Goal: Information Seeking & Learning: Learn about a topic

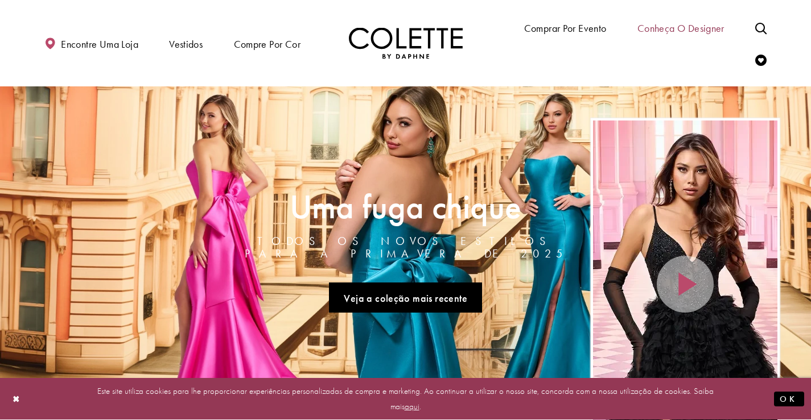
click at [687, 28] on font "Conheça o designer" at bounding box center [680, 28] width 87 height 13
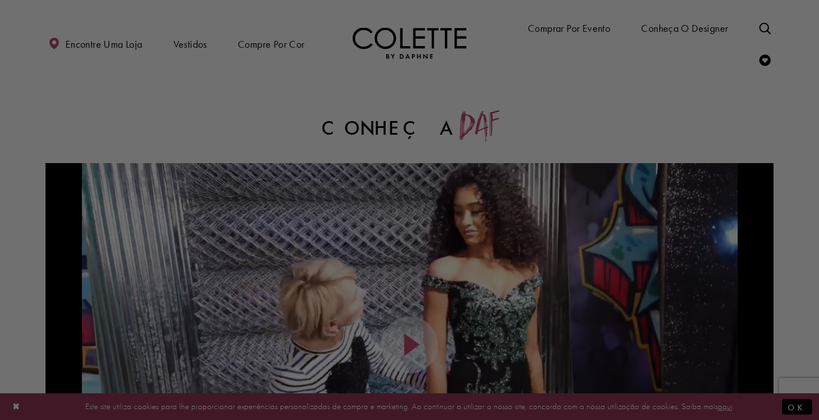
click at [283, 41] on div at bounding box center [413, 212] width 827 height 424
drag, startPoint x: 283, startPoint y: 47, endPoint x: 441, endPoint y: 102, distance: 168.1
click at [435, 99] on div at bounding box center [413, 212] width 827 height 424
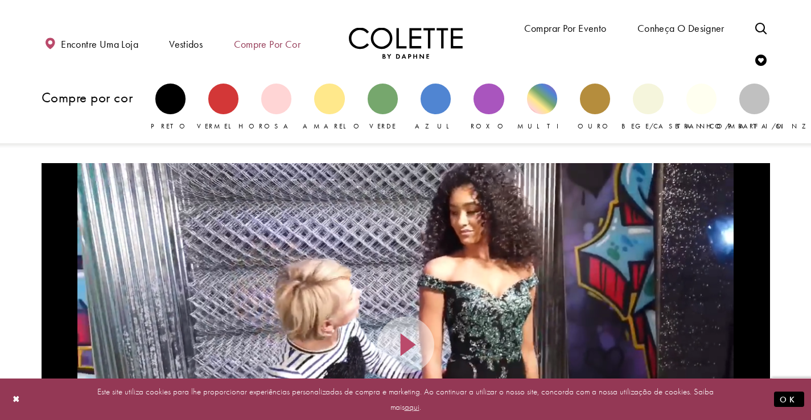
click at [257, 44] on font "Compre por cor" at bounding box center [267, 44] width 67 height 13
drag, startPoint x: 280, startPoint y: 42, endPoint x: 543, endPoint y: 108, distance: 271.7
click at [543, 108] on div "Bloco primário" at bounding box center [542, 99] width 30 height 30
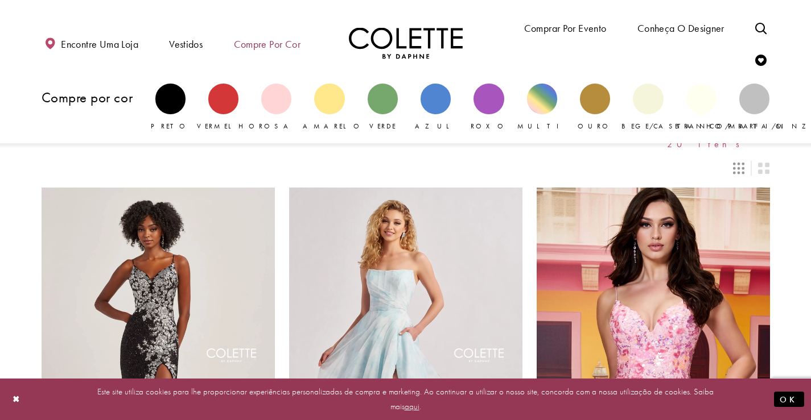
click at [257, 43] on font "Compre por cor" at bounding box center [267, 44] width 67 height 13
drag, startPoint x: 278, startPoint y: 98, endPoint x: 250, endPoint y: 49, distance: 56.0
click at [250, 49] on font "Compre por cor" at bounding box center [267, 44] width 67 height 13
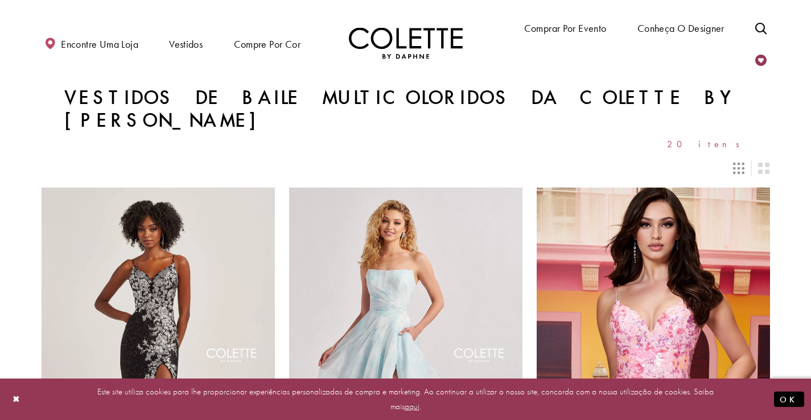
click at [753, 55] on link "Verificar lista de desejos" at bounding box center [760, 59] width 17 height 31
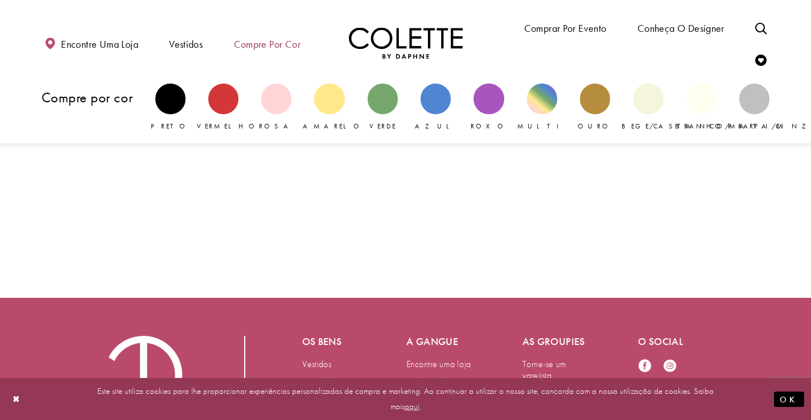
click at [259, 43] on font "Compre por cor" at bounding box center [267, 44] width 67 height 13
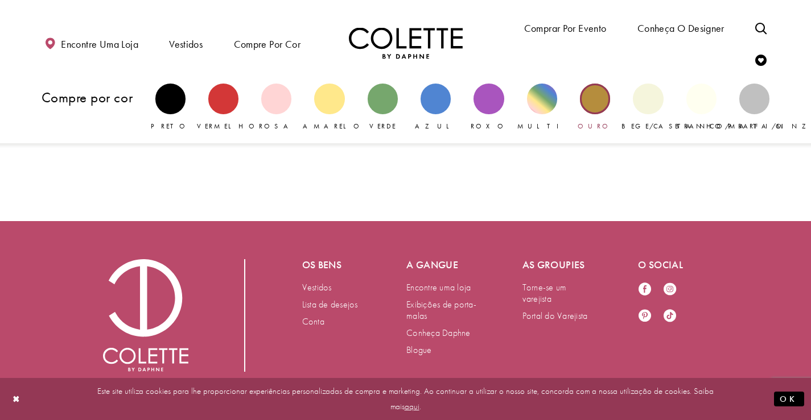
scroll to position [81, 0]
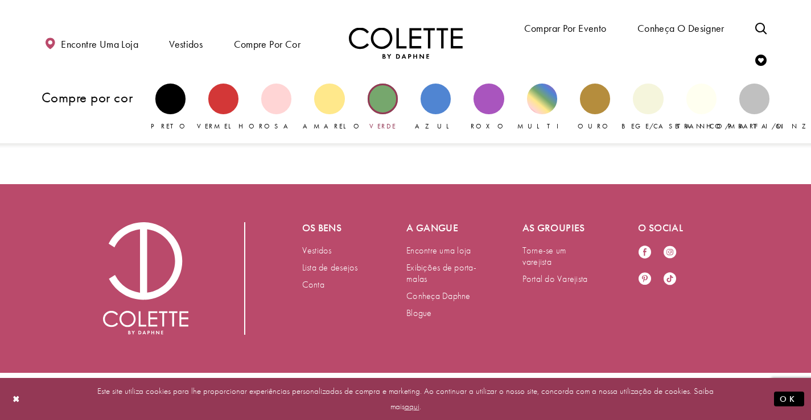
click at [387, 98] on div "Bloco primário" at bounding box center [383, 99] width 30 height 30
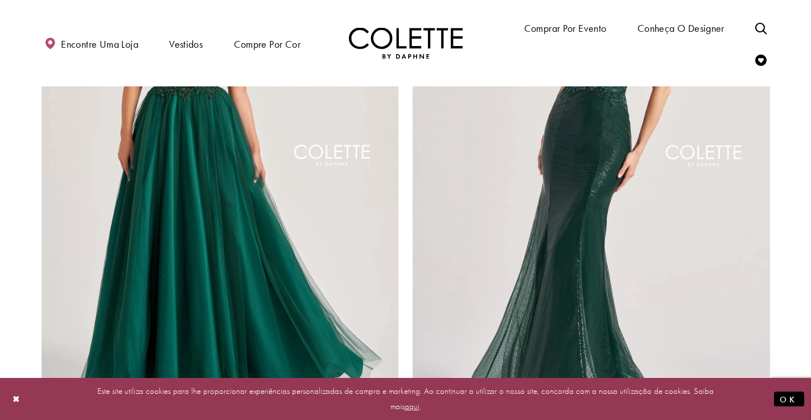
scroll to position [2105, 0]
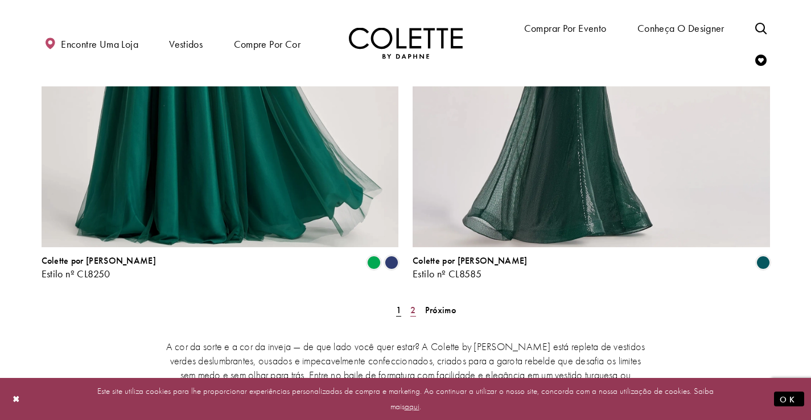
click at [416, 302] on link "2" at bounding box center [413, 310] width 12 height 16
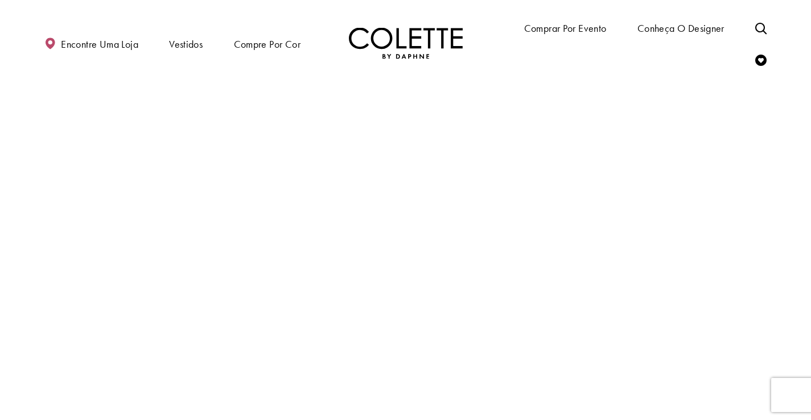
scroll to position [61, 0]
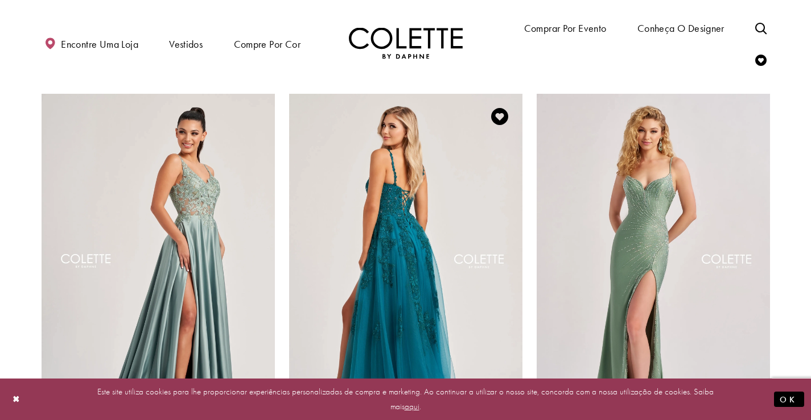
click at [421, 246] on img "Visite Colette by Daphne Estilo No. CL8220 Página" at bounding box center [405, 263] width 233 height 339
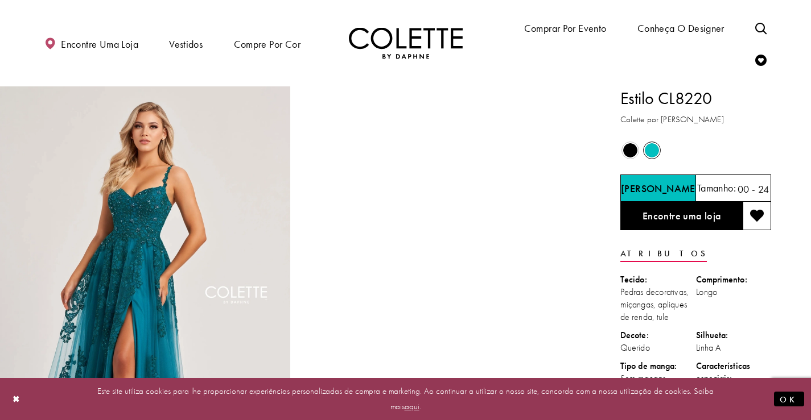
drag, startPoint x: 661, startPoint y: 101, endPoint x: 714, endPoint y: 105, distance: 53.1
click at [716, 104] on h1 "Estilo CL8220" at bounding box center [695, 98] width 151 height 24
copy font "CL8220"
click at [756, 28] on icon "Alternar pesquisa" at bounding box center [760, 28] width 11 height 11
click at [688, 28] on input "Procurar" at bounding box center [677, 27] width 137 height 17
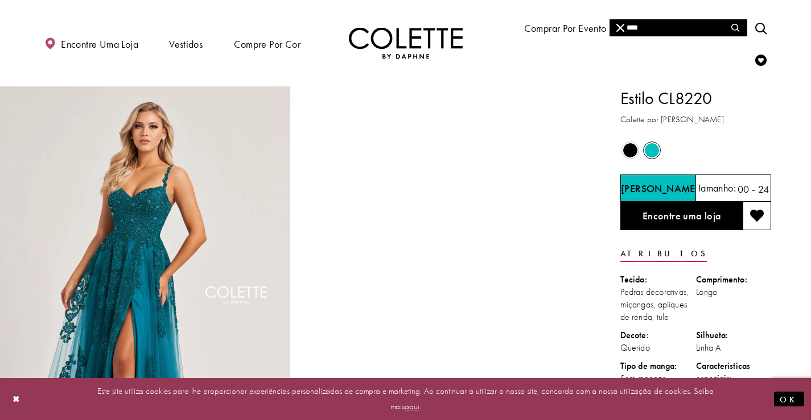
click at [676, 26] on input "****" at bounding box center [677, 27] width 137 height 17
type input "****"
click at [737, 23] on button "Enviar pesquisa" at bounding box center [735, 27] width 22 height 17
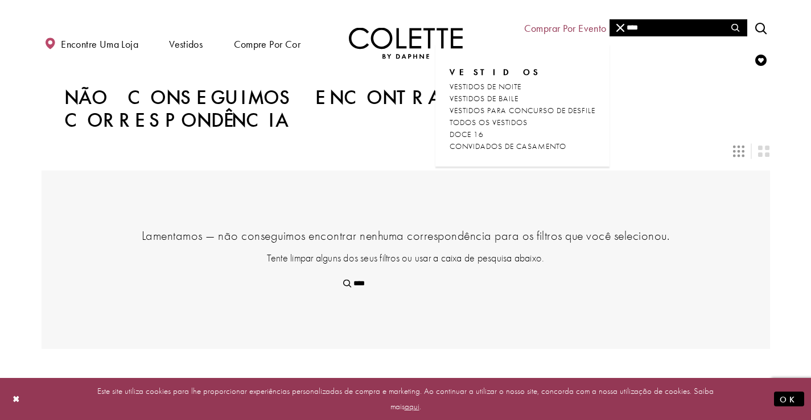
drag, startPoint x: 665, startPoint y: 23, endPoint x: 604, endPoint y: 2, distance: 64.2
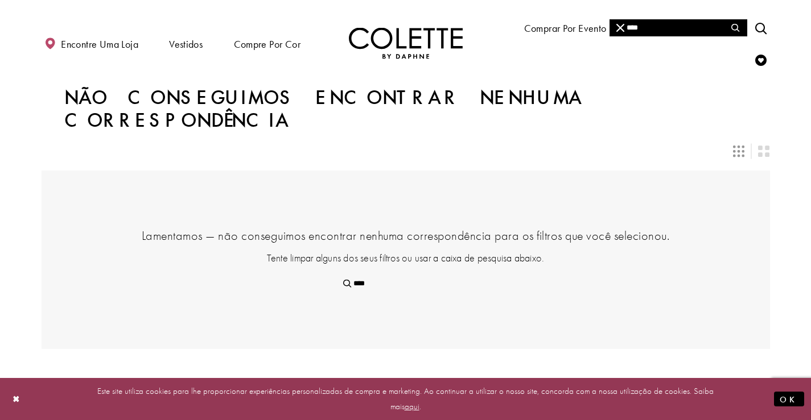
click at [596, 32] on div "**** **** Encontre uma loja Vestidos Vestidos Ocasião" at bounding box center [406, 43] width 728 height 86
type input "*"
type input "**"
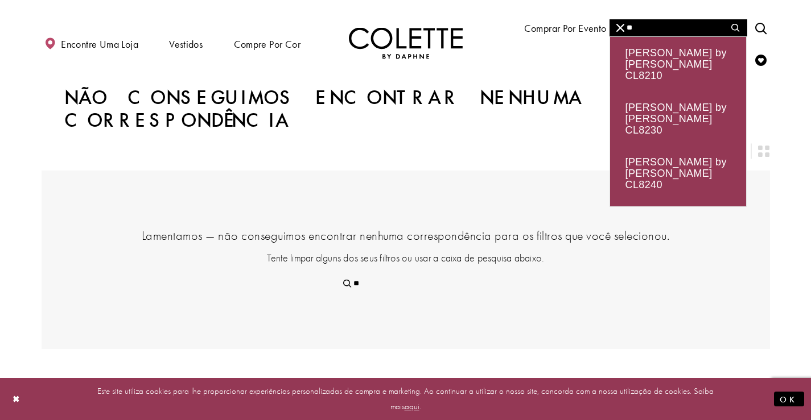
type input "***"
type input "****"
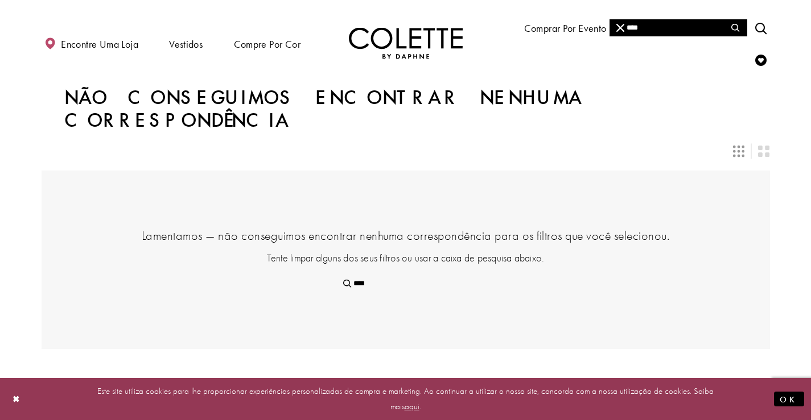
type input "***"
type input "**"
type input "*"
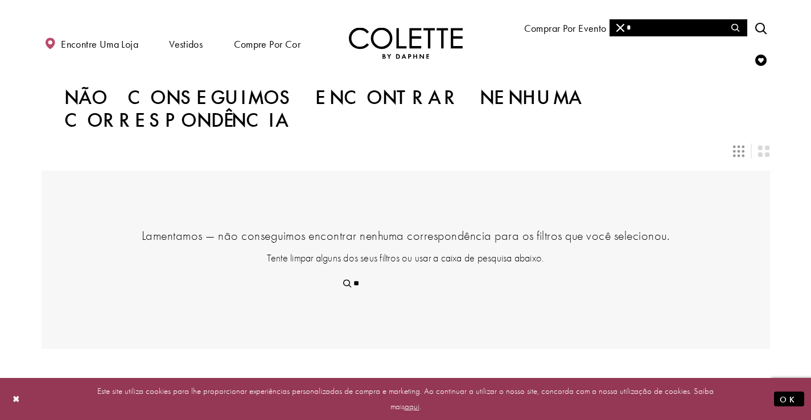
type input "*"
type input "**"
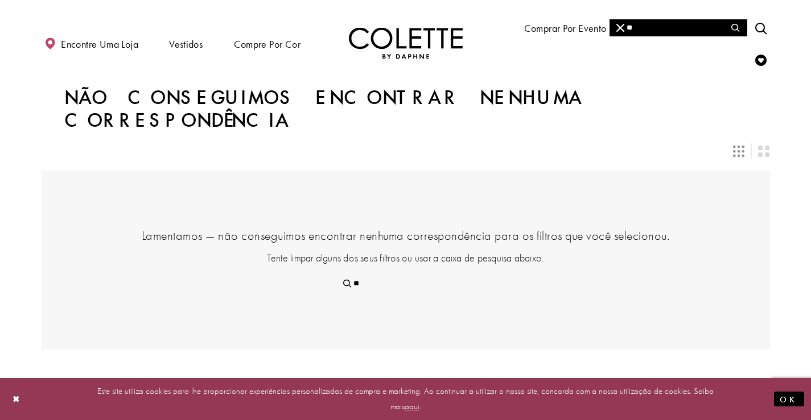
type input "**"
type input "****"
type input "*****"
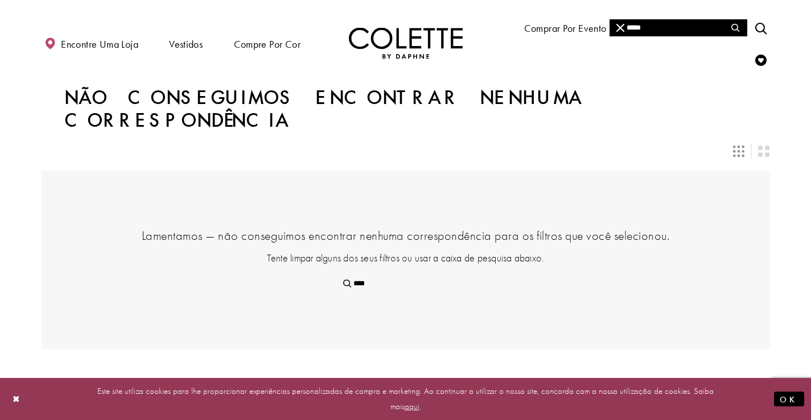
type input "*****"
type input "******"
type input "*******"
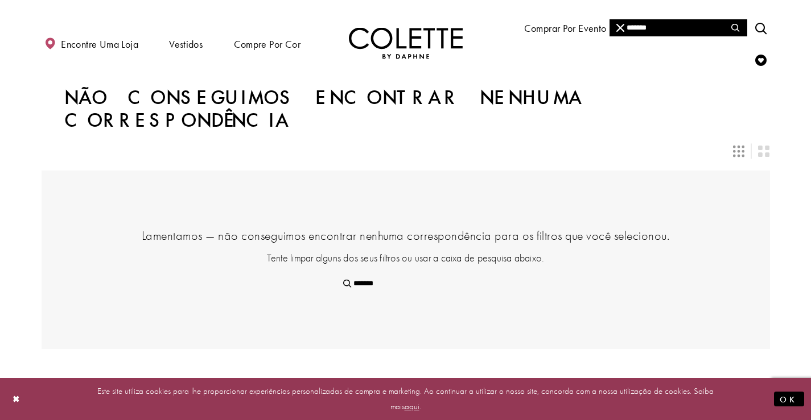
type input "*******"
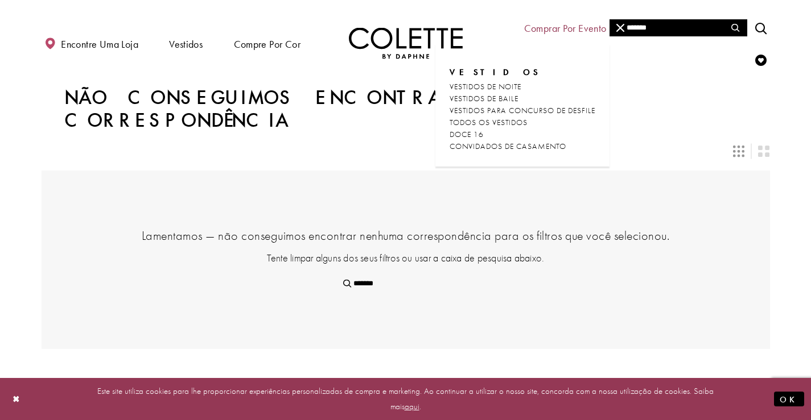
drag, startPoint x: 655, startPoint y: 28, endPoint x: 587, endPoint y: 21, distance: 68.6
click at [588, 22] on div "******* ******* Encontre uma loja Vestidos Vestidos Ocasião" at bounding box center [406, 43] width 728 height 86
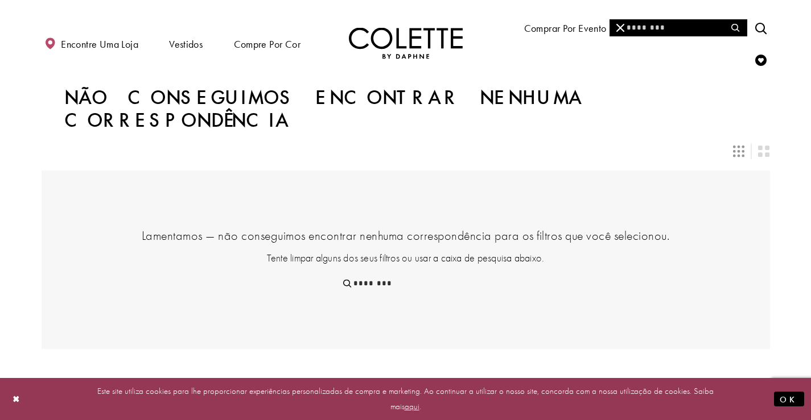
drag, startPoint x: 280, startPoint y: 44, endPoint x: 331, endPoint y: 79, distance: 61.5
click at [336, 85] on div "Encontre uma loja Vestidos Vestidos Ocasião" at bounding box center [406, 43] width 728 height 86
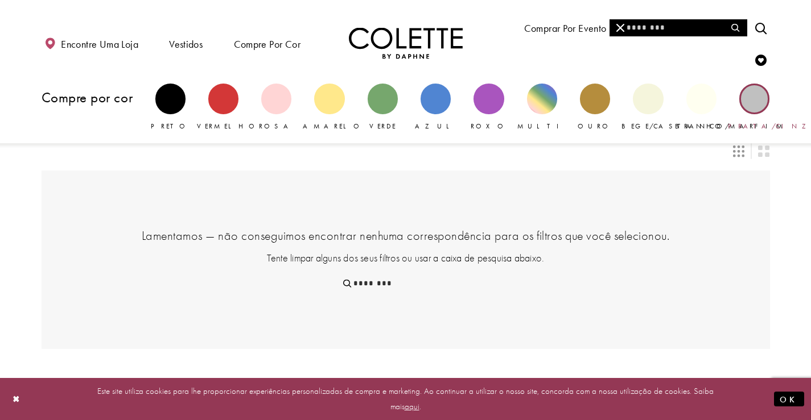
drag, startPoint x: 288, startPoint y: 43, endPoint x: 760, endPoint y: 99, distance: 475.5
click at [760, 99] on div "Bloco primário" at bounding box center [754, 99] width 30 height 30
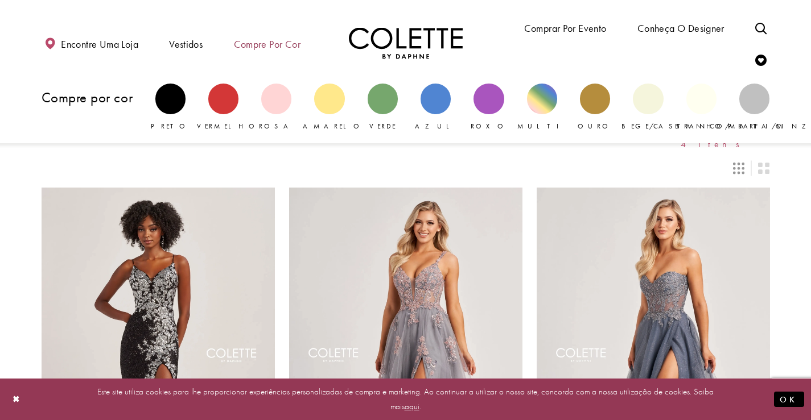
click at [254, 48] on font "Compre por cor" at bounding box center [267, 44] width 67 height 13
drag, startPoint x: 288, startPoint y: 53, endPoint x: 296, endPoint y: 53, distance: 8.0
click at [299, 59] on span "Compre por cor" at bounding box center [267, 43] width 72 height 32
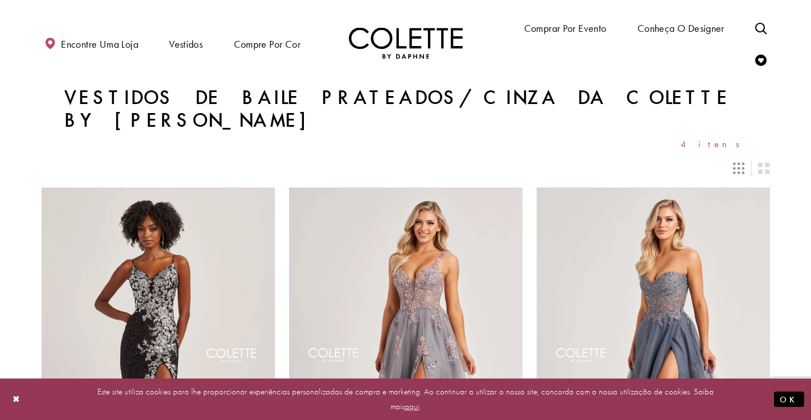
drag, startPoint x: 287, startPoint y: 40, endPoint x: 302, endPoint y: 78, distance: 41.1
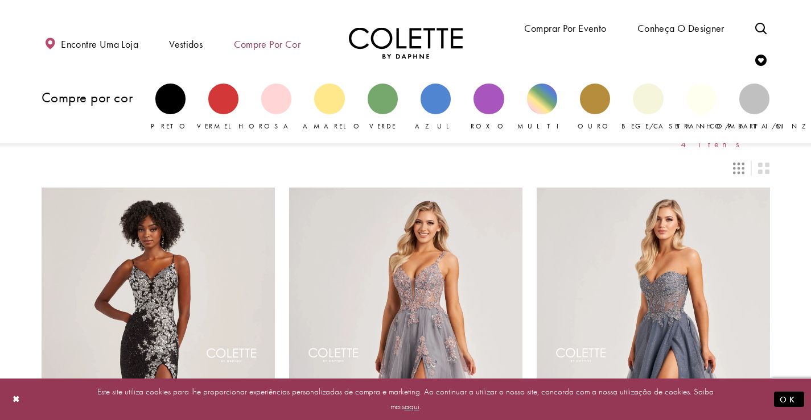
drag, startPoint x: 302, startPoint y: 78, endPoint x: 277, endPoint y: 42, distance: 44.0
click at [277, 42] on font "Compre por cor" at bounding box center [267, 44] width 67 height 13
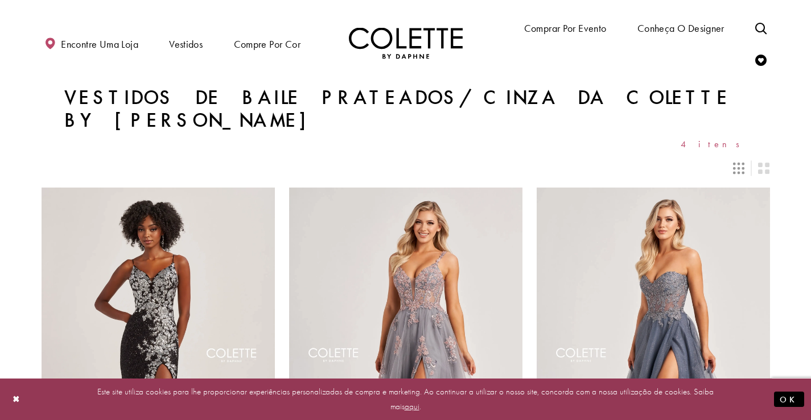
drag, startPoint x: 280, startPoint y: 47, endPoint x: 741, endPoint y: 105, distance: 464.4
click at [731, 138] on font "4 itens" at bounding box center [713, 144] width 67 height 12
drag, startPoint x: 285, startPoint y: 44, endPoint x: 168, endPoint y: 87, distance: 124.9
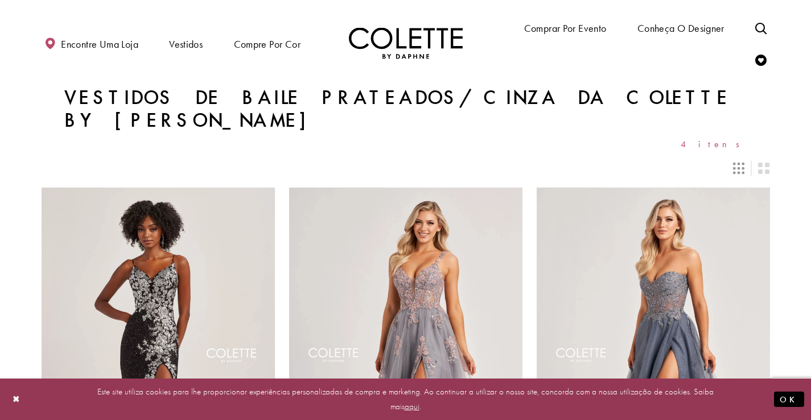
click at [156, 96] on font "Vestidos de baile prateados/cinza da [PERSON_NAME] by [PERSON_NAME]" at bounding box center [397, 109] width 666 height 48
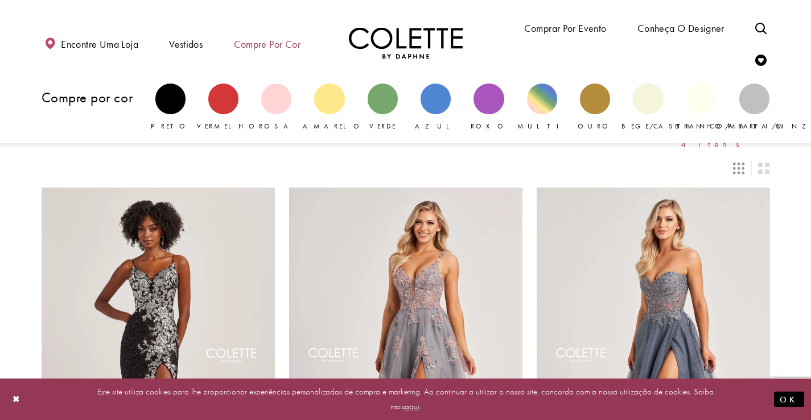
click at [234, 28] on span "Compre por cor" at bounding box center [267, 43] width 72 height 32
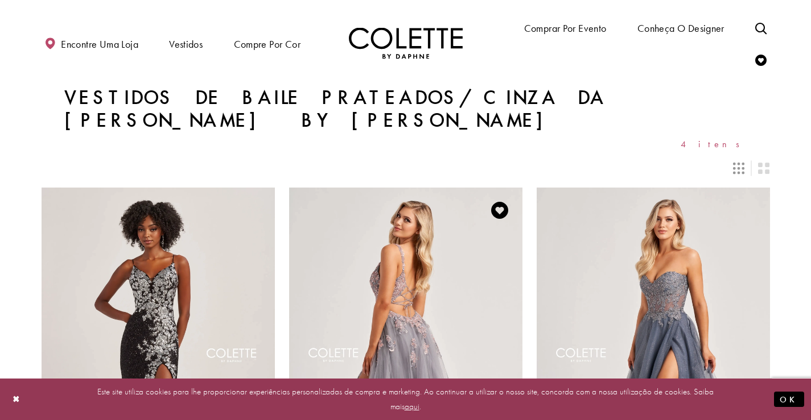
drag, startPoint x: 275, startPoint y: 45, endPoint x: 492, endPoint y: 158, distance: 244.6
click at [499, 188] on div "Lista de produtos" at bounding box center [405, 357] width 233 height 339
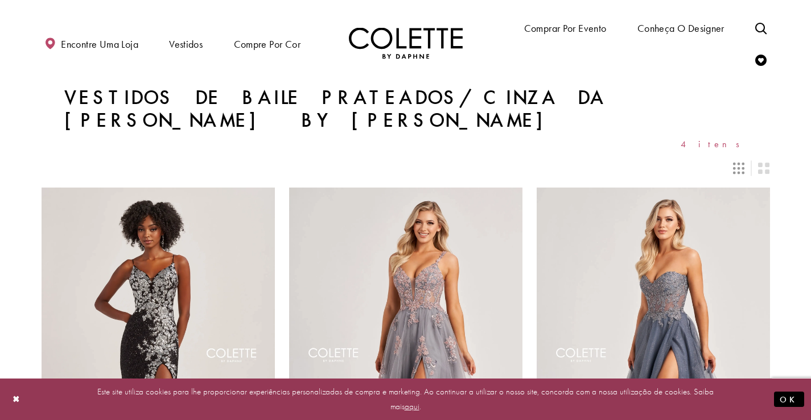
click at [238, 82] on div "Encontre uma loja Vestidos Vestidos Ocasião" at bounding box center [406, 43] width 728 height 86
click at [348, 102] on font "Vestidos de baile prateados/cinza da [PERSON_NAME] by [PERSON_NAME]" at bounding box center [335, 109] width 542 height 48
click at [347, 100] on font "Vestidos de baile prateados/cinza da Colette by Daphne" at bounding box center [335, 109] width 542 height 48
drag, startPoint x: 347, startPoint y: 100, endPoint x: 323, endPoint y: 98, distance: 24.5
click at [323, 98] on font "Vestidos de baile prateados/cinza da Colette by Daphne" at bounding box center [335, 109] width 542 height 48
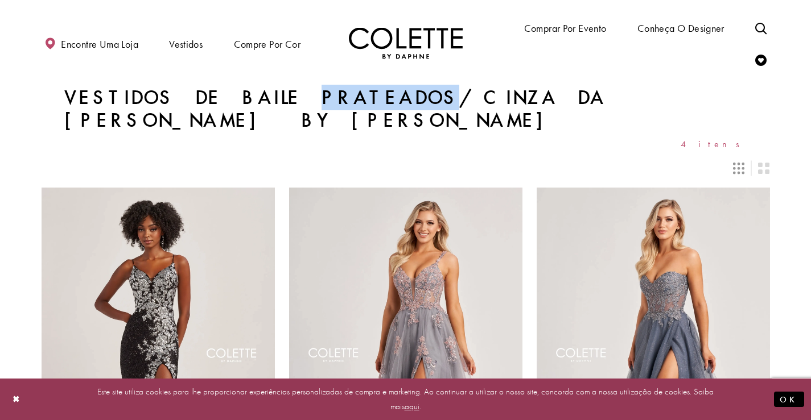
click at [323, 98] on font "Vestidos de baile prateados/cinza da Colette by Daphne" at bounding box center [335, 109] width 542 height 48
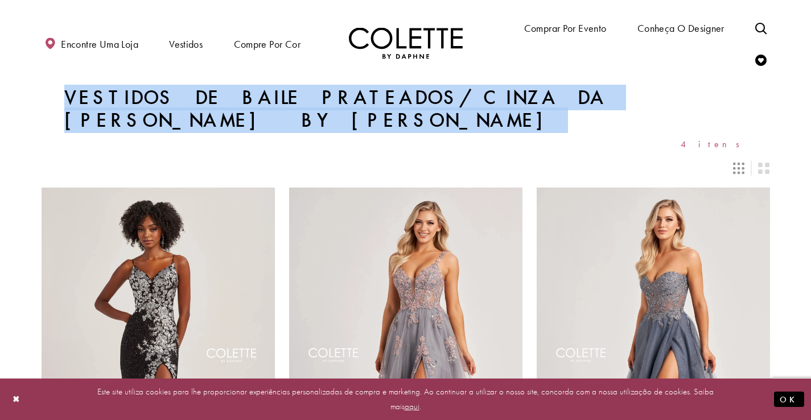
click at [323, 99] on font "Vestidos de baile prateados/cinza da Colette by Daphne" at bounding box center [335, 109] width 542 height 48
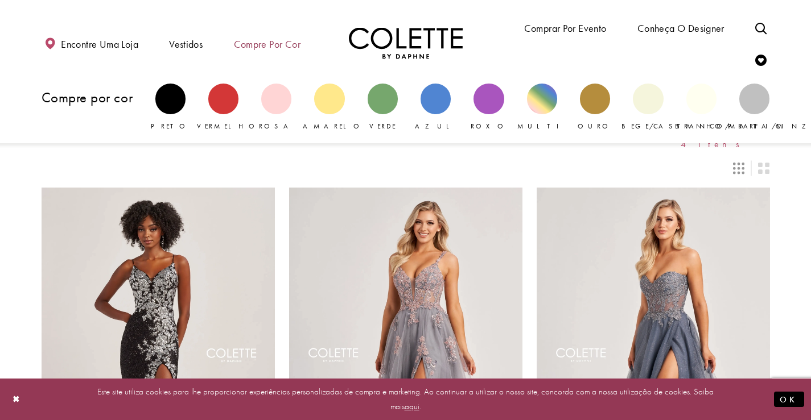
click at [284, 44] on font "Compre por cor" at bounding box center [267, 44] width 67 height 13
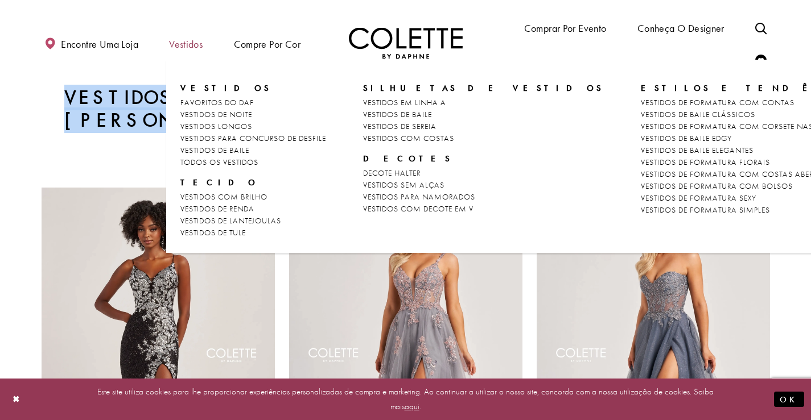
click at [197, 42] on font "Vestidos" at bounding box center [186, 44] width 34 height 13
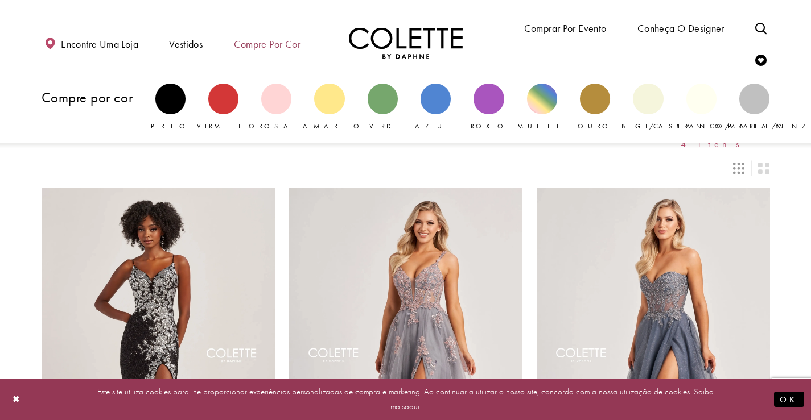
click at [281, 46] on font "Compre por cor" at bounding box center [267, 44] width 67 height 13
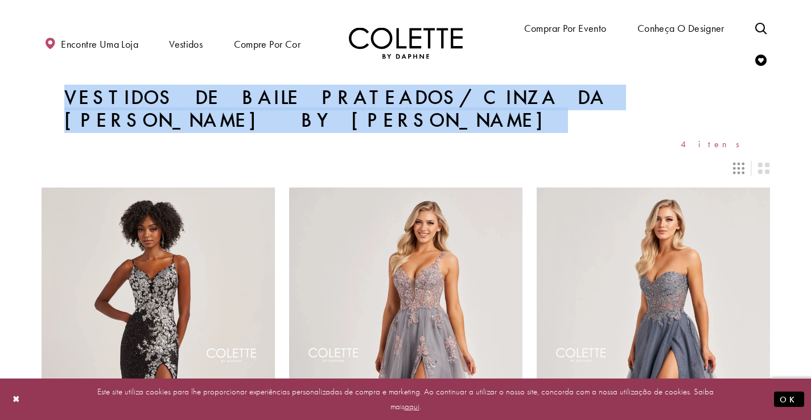
drag, startPoint x: 272, startPoint y: 46, endPoint x: 395, endPoint y: 102, distance: 135.9
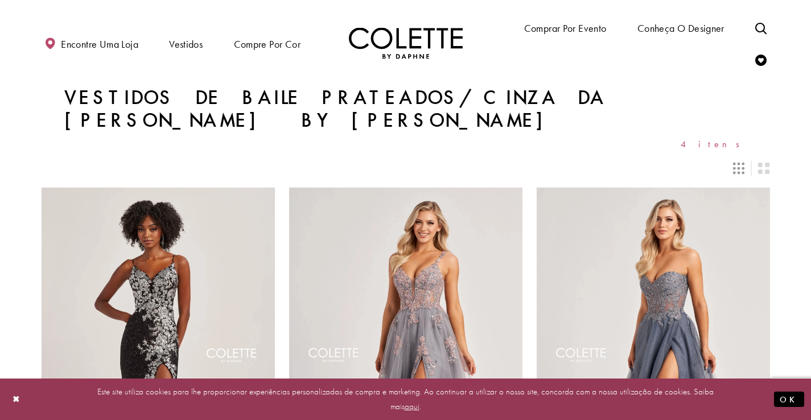
click at [534, 156] on div "Controles de layout" at bounding box center [406, 168] width 742 height 25
drag, startPoint x: 396, startPoint y: 86, endPoint x: 379, endPoint y: 85, distance: 16.5
click at [395, 86] on div "Encontre uma loja Vestidos Vestidos Ocasião" at bounding box center [406, 43] width 728 height 86
click at [410, 51] on img "Visite a página inicial" at bounding box center [406, 43] width 114 height 31
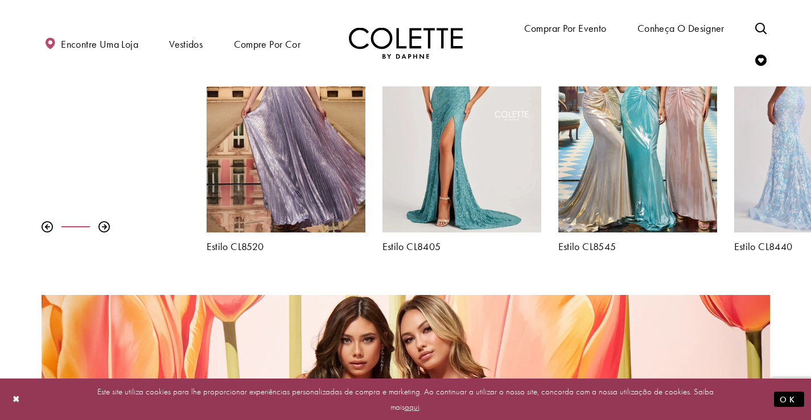
scroll to position [455, 0]
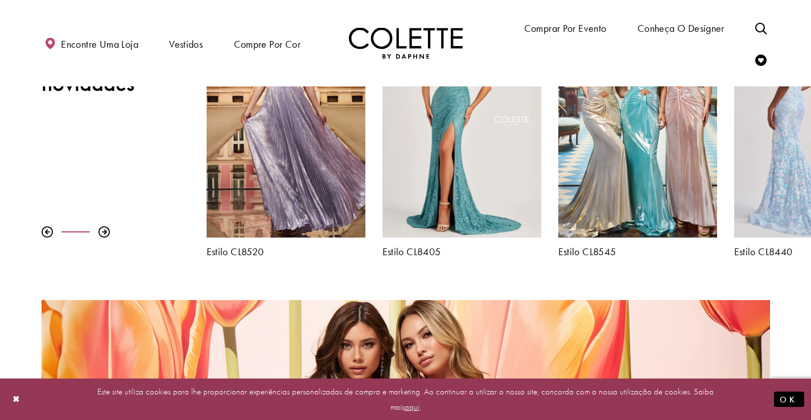
click at [794, 175] on div "Visite Colette by Daphne Estilo No. CL8440 Página" at bounding box center [813, 122] width 159 height 231
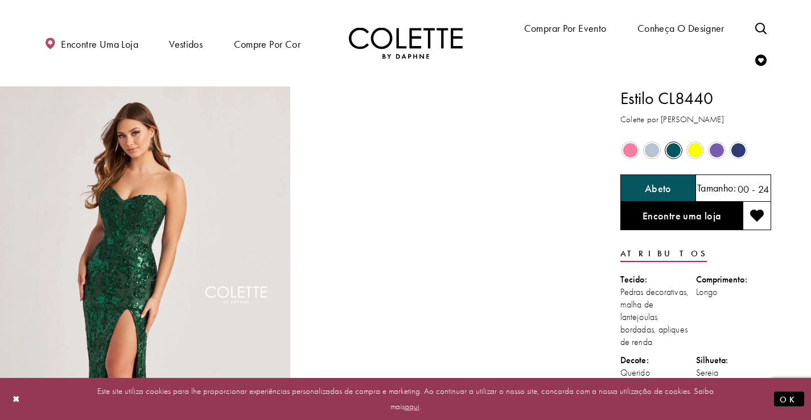
click at [678, 149] on span "O estado dos controles de cores do produto depende do tamanho escolhido" at bounding box center [673, 150] width 14 height 14
drag, startPoint x: 287, startPoint y: 51, endPoint x: 362, endPoint y: 113, distance: 96.6
drag, startPoint x: 298, startPoint y: 43, endPoint x: 330, endPoint y: 84, distance: 51.9
click at [330, 84] on div "Encontre uma loja Vestidos Vestidos Ocasião" at bounding box center [406, 43] width 728 height 86
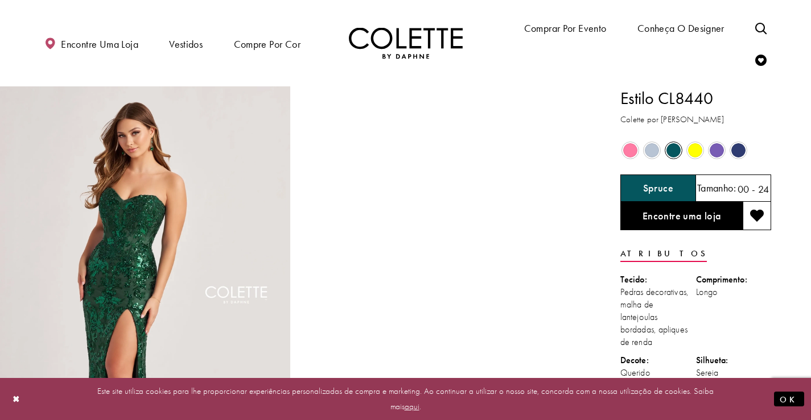
click at [308, 48] on ul "Encontre uma loja Vestidos Vestidos Ocasião FAVORITOS DO DAF VESTIDOS DE NOITE" at bounding box center [217, 43] width 375 height 32
drag, startPoint x: 670, startPoint y: 142, endPoint x: 674, endPoint y: 147, distance: 6.9
click at [670, 142] on div "Fora de estoque" at bounding box center [673, 151] width 20 height 20
click at [674, 147] on span "O estado dos controles de cores do produto depende do tamanho escolhido" at bounding box center [673, 150] width 14 height 14
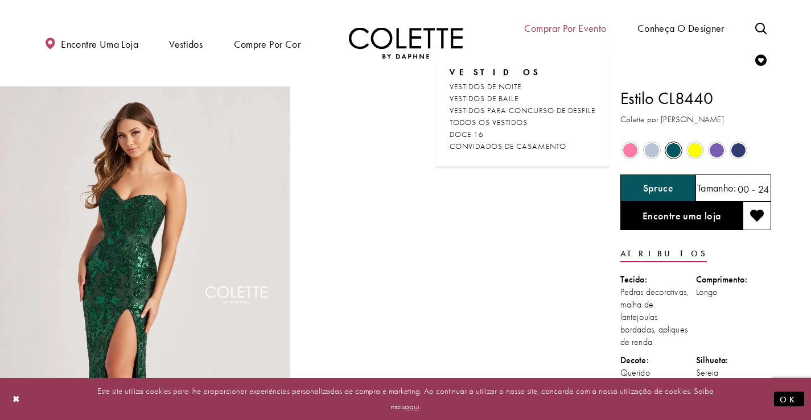
click at [570, 28] on font "Comprar por evento" at bounding box center [565, 28] width 82 height 13
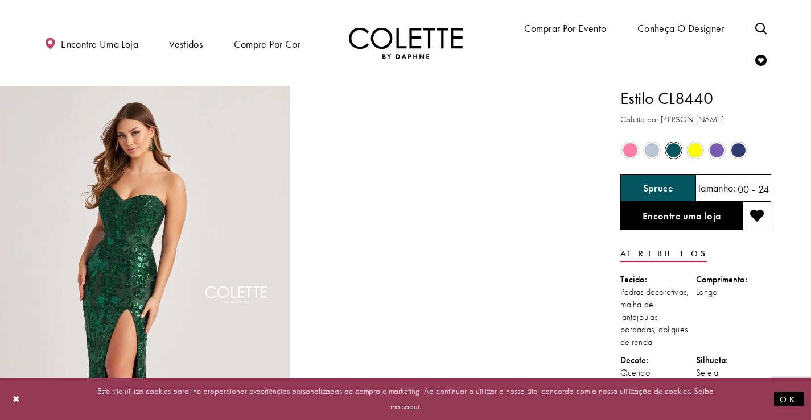
click at [403, 42] on img "Visite a página inicial" at bounding box center [406, 43] width 114 height 31
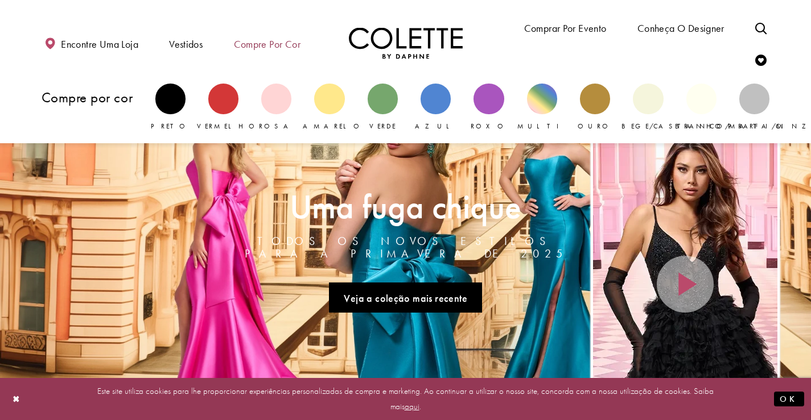
drag, startPoint x: 0, startPoint y: 0, endPoint x: 245, endPoint y: 46, distance: 248.8
click at [245, 46] on font "Compre por cor" at bounding box center [267, 44] width 67 height 13
drag, startPoint x: 245, startPoint y: 46, endPoint x: 267, endPoint y: 51, distance: 23.5
click at [268, 53] on span "Compre por cor" at bounding box center [267, 43] width 72 height 32
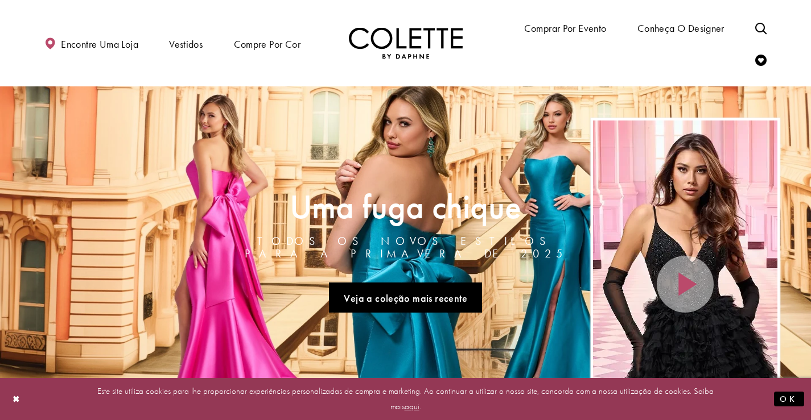
drag, startPoint x: 266, startPoint y: 46, endPoint x: 385, endPoint y: 98, distance: 129.2
click at [421, 112] on link "Visite a página A Chique Escape com todos os novos estilos para a primavera de …" at bounding box center [405, 252] width 811 height 333
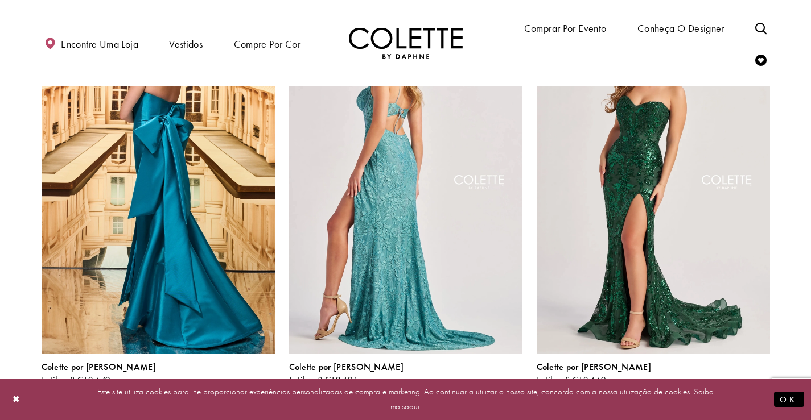
scroll to position [341, 0]
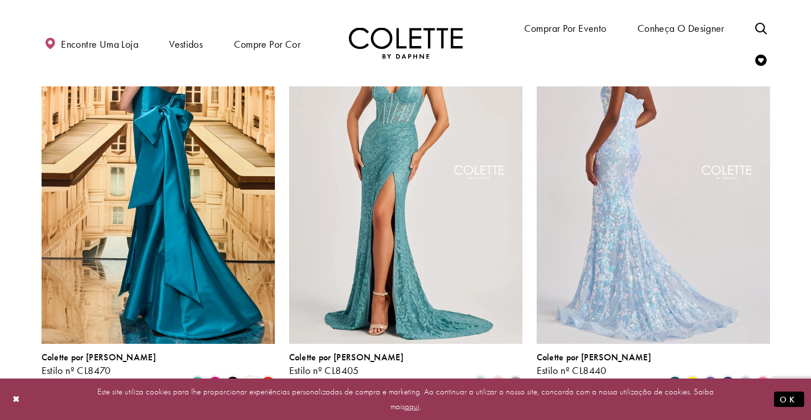
click at [678, 221] on img "Visite Colette by Daphne Estilo No. CL8440 Página" at bounding box center [653, 174] width 233 height 339
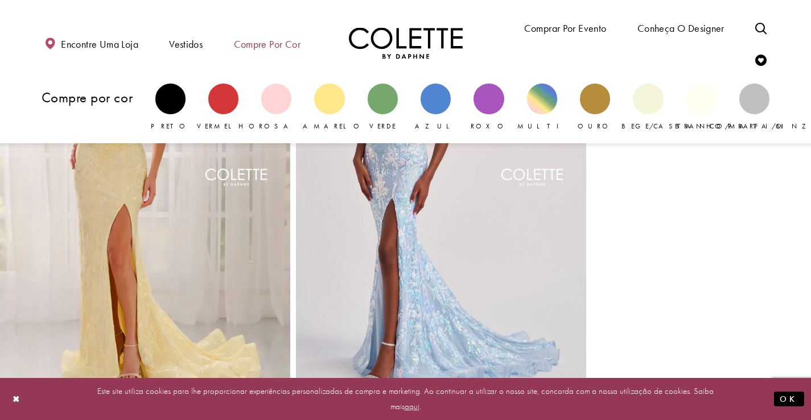
scroll to position [683, 0]
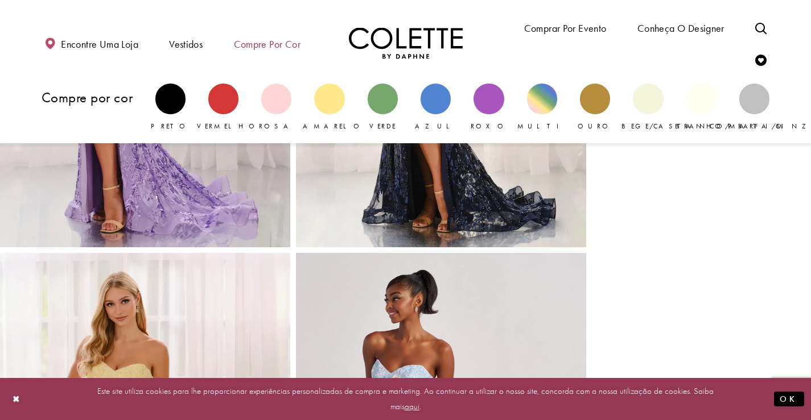
click at [282, 39] on font "Compre por cor" at bounding box center [267, 44] width 67 height 13
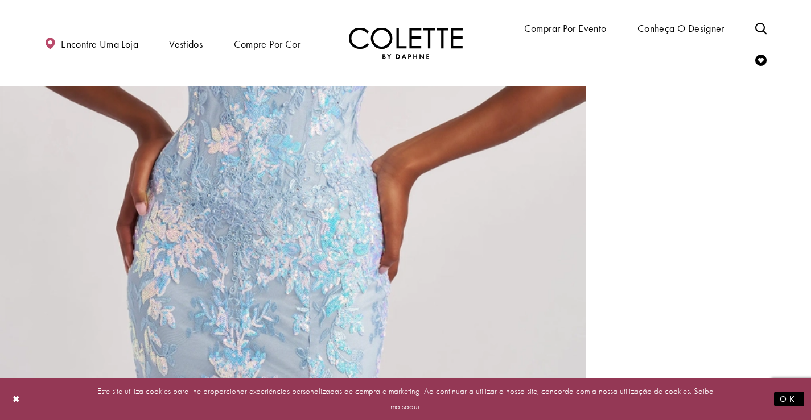
scroll to position [2219, 0]
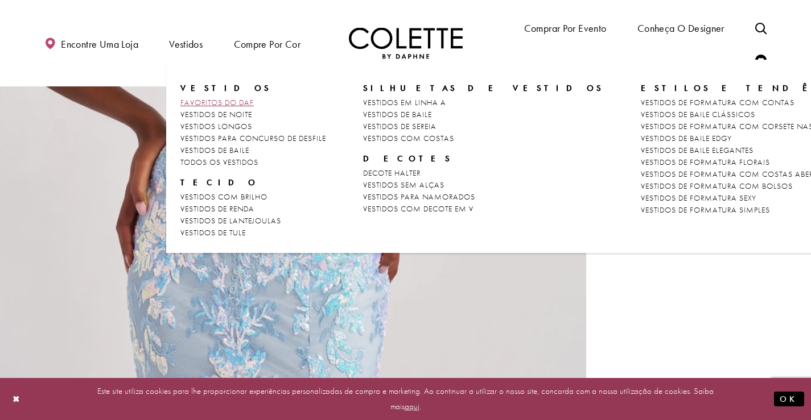
click at [212, 107] on link "FAVORITOS DO DAF" at bounding box center [253, 103] width 146 height 12
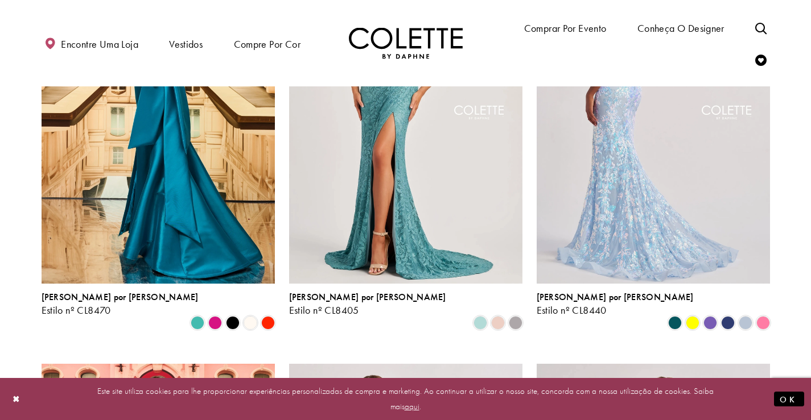
click at [647, 218] on img "Visite Colette by Daphne Estilo No. CL8440 Página" at bounding box center [653, 114] width 233 height 339
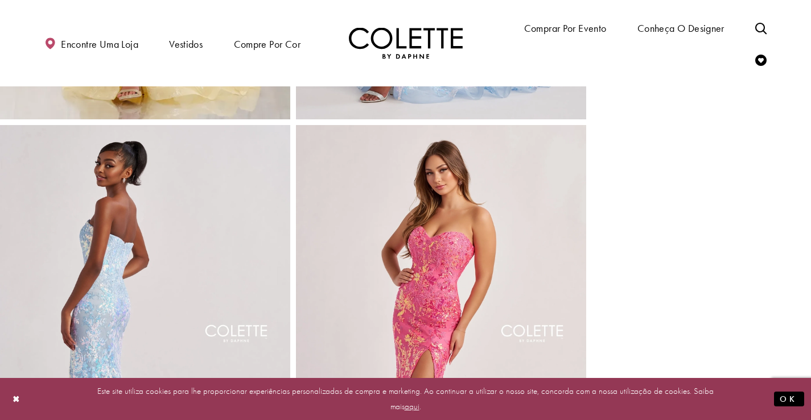
scroll to position [1536, 0]
